Goal: Information Seeking & Learning: Learn about a topic

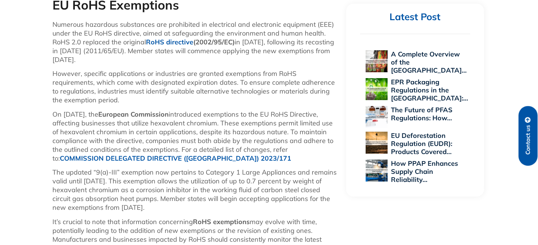
scroll to position [367, 0]
click at [325, 222] on p "It’s crucial to note that information concerning RoHS exemptions may evolve wit…" at bounding box center [196, 239] width 286 height 44
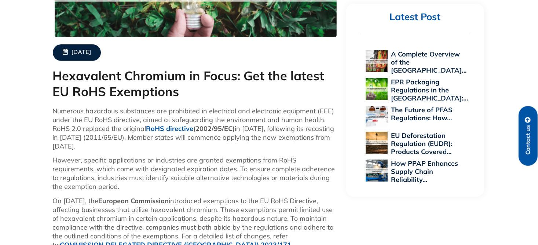
scroll to position [293, 0]
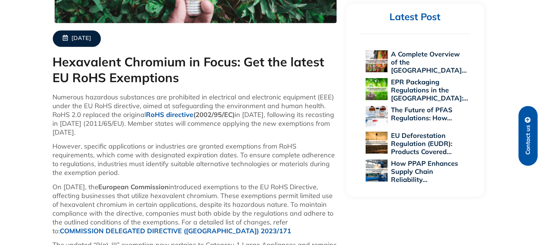
click at [327, 224] on p "On [DATE], the European Commission introduced exemptions to the EU RoHS Directi…" at bounding box center [196, 209] width 286 height 53
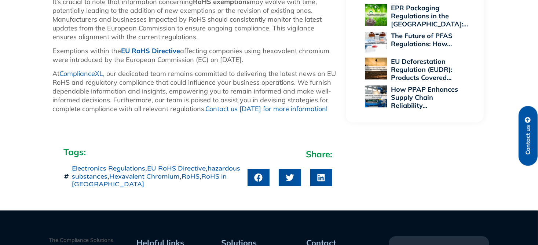
scroll to position [481, 0]
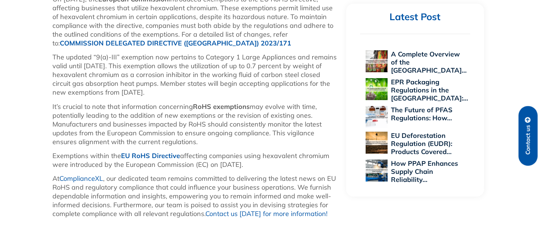
click at [232, 223] on div "Numerous hazardous substances are prohibited in electrical and electronic equip…" at bounding box center [196, 64] width 286 height 319
